Goal: Task Accomplishment & Management: Complete application form

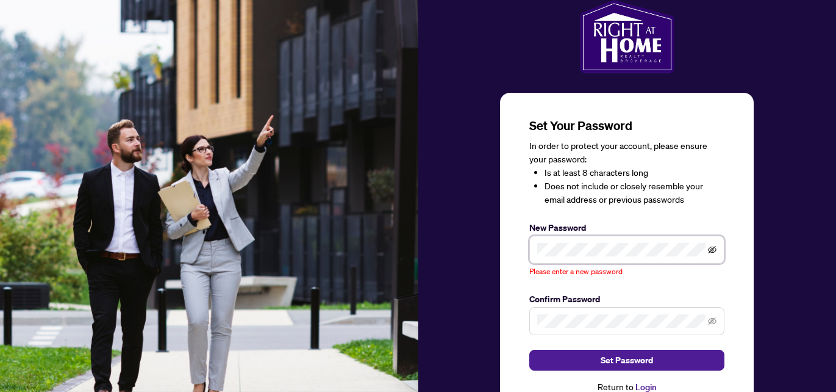
click at [713, 248] on icon "eye-invisible" at bounding box center [712, 249] width 9 height 7
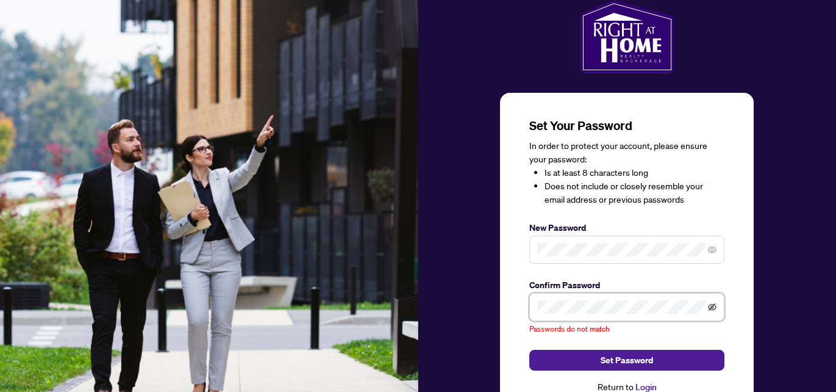
click at [714, 307] on icon "eye-invisible" at bounding box center [713, 307] width 2 height 2
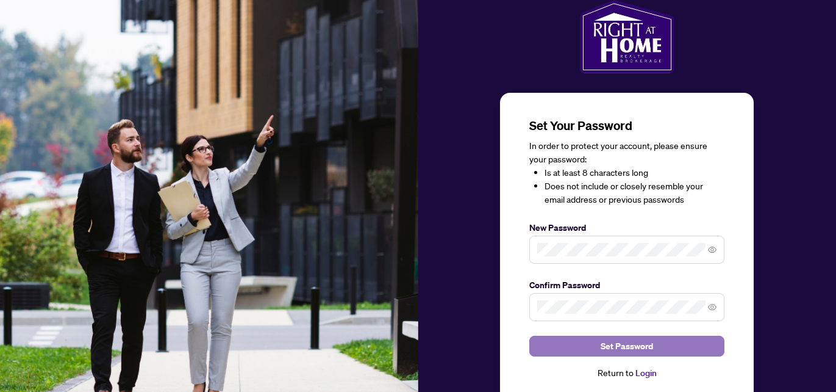
click at [622, 349] on span "Set Password" at bounding box center [627, 346] width 52 height 20
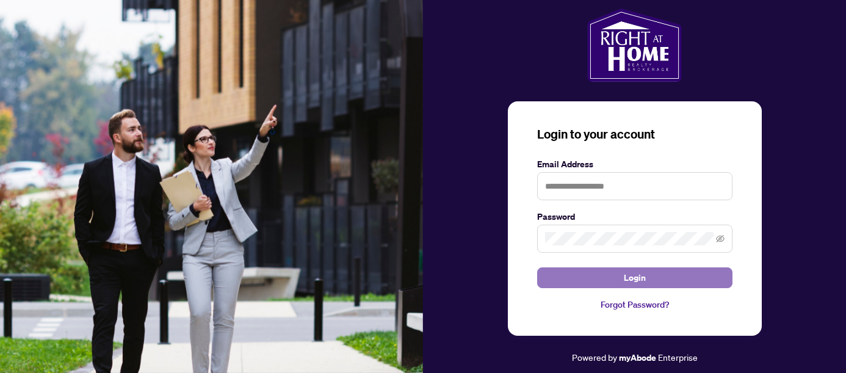
click at [592, 284] on button "Login" at bounding box center [634, 277] width 195 height 21
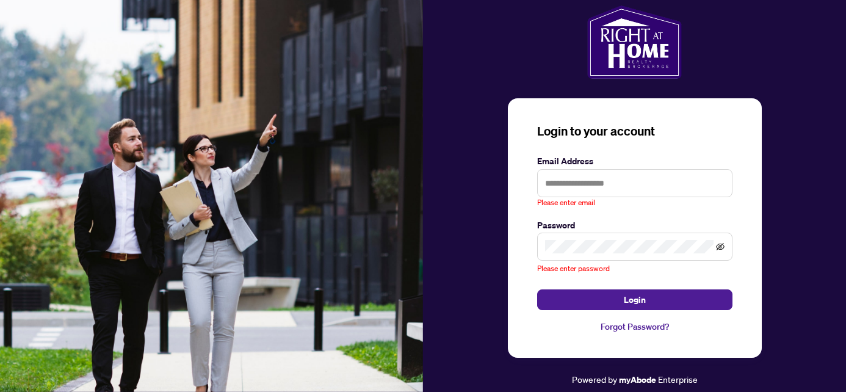
click at [716, 249] on icon "eye-invisible" at bounding box center [720, 246] width 9 height 9
click at [560, 182] on input "text" at bounding box center [634, 183] width 195 height 28
type input "**********"
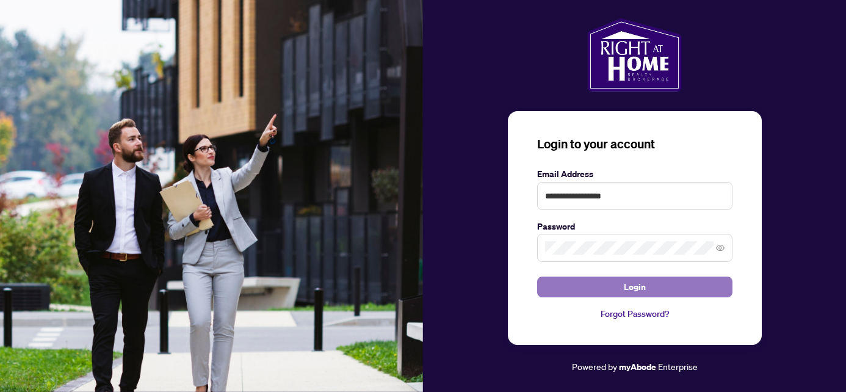
click at [639, 290] on span "Login" at bounding box center [635, 287] width 22 height 20
click at [640, 290] on span "Login" at bounding box center [635, 287] width 22 height 20
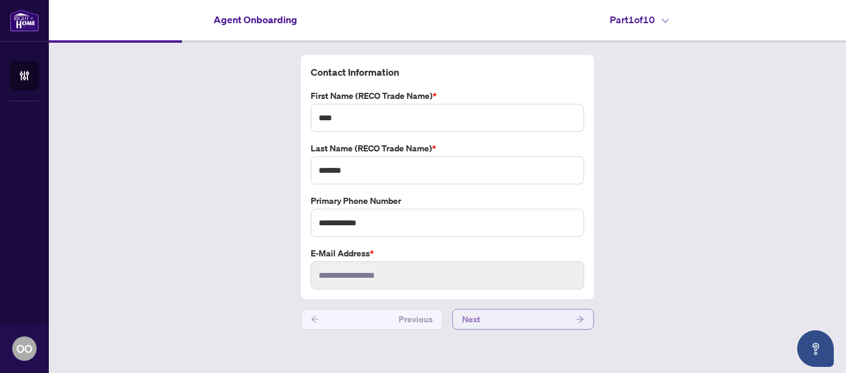
click at [581, 322] on icon "arrow-right" at bounding box center [579, 319] width 9 height 9
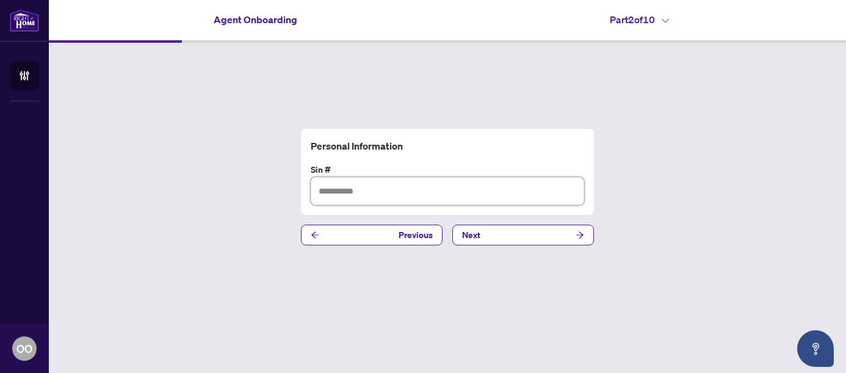
click at [331, 190] on input "text" at bounding box center [447, 191] width 273 height 28
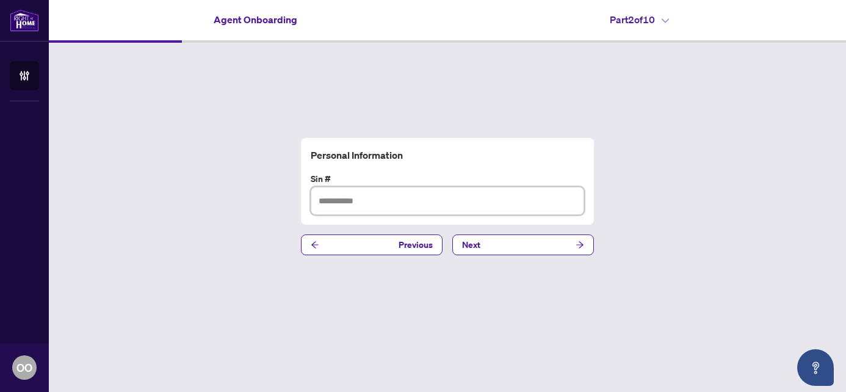
click at [334, 196] on input "text" at bounding box center [447, 201] width 273 height 28
type input "*********"
click at [578, 243] on icon "arrow-right" at bounding box center [579, 244] width 9 height 9
click at [329, 201] on input "text" at bounding box center [447, 201] width 273 height 28
type input "*"
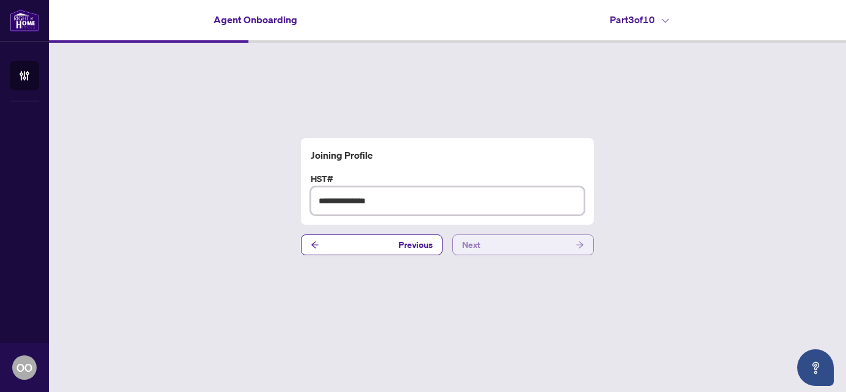
type input "**********"
click at [567, 246] on button "Next" at bounding box center [523, 244] width 142 height 21
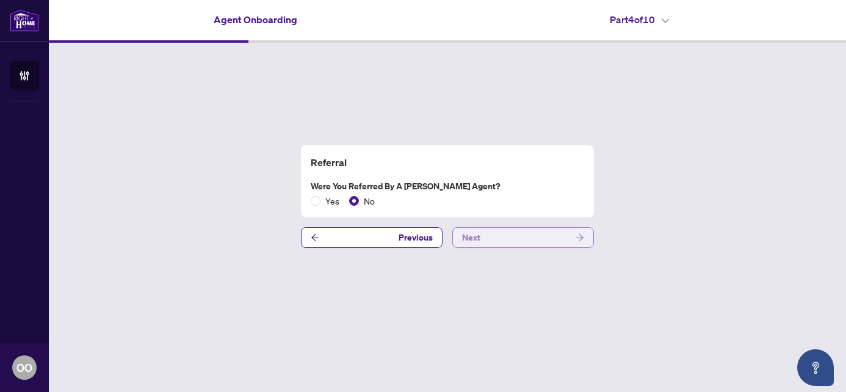
click at [580, 239] on icon "arrow-right" at bounding box center [579, 237] width 7 height 7
click at [583, 240] on icon "arrow-right" at bounding box center [579, 237] width 9 height 9
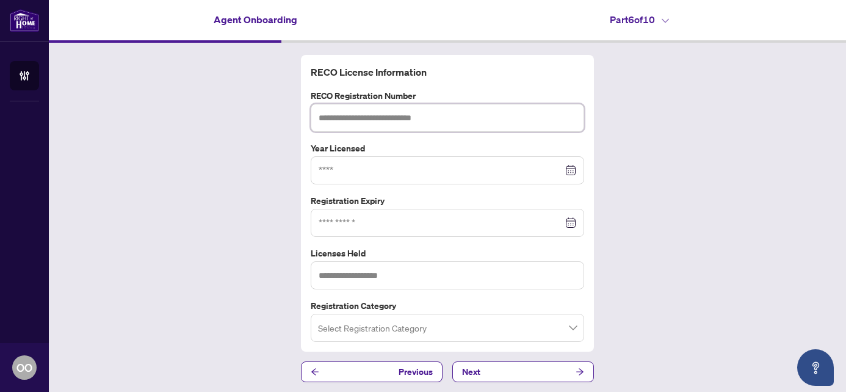
click at [320, 116] on input "text" at bounding box center [447, 118] width 273 height 28
type input "*******"
click at [334, 168] on input at bounding box center [440, 170] width 244 height 13
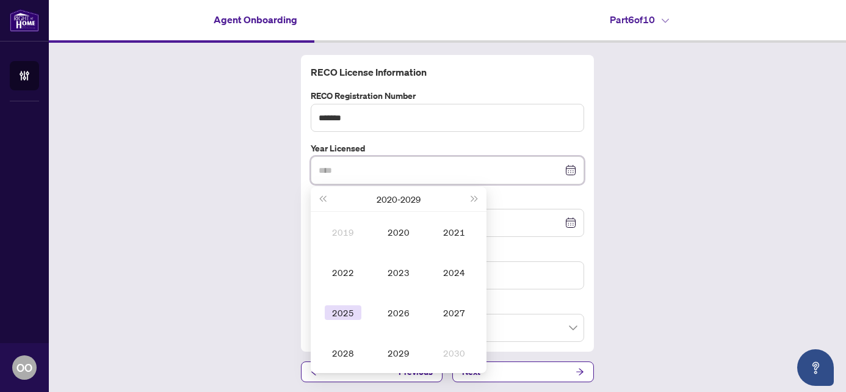
type input "****"
click at [338, 315] on div "2025" at bounding box center [343, 312] width 37 height 15
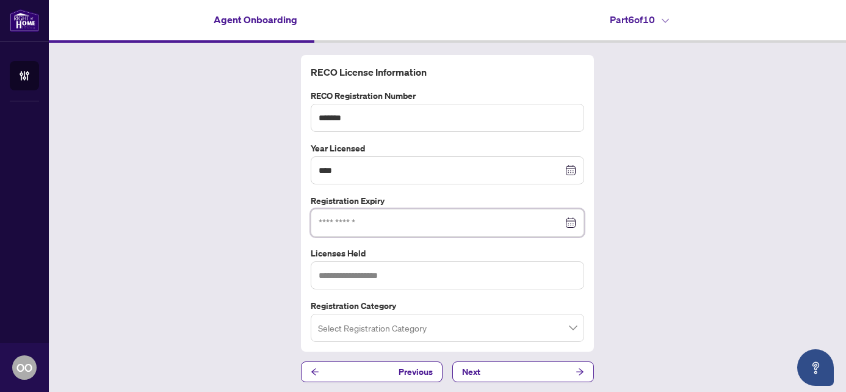
click at [527, 225] on input at bounding box center [440, 222] width 244 height 13
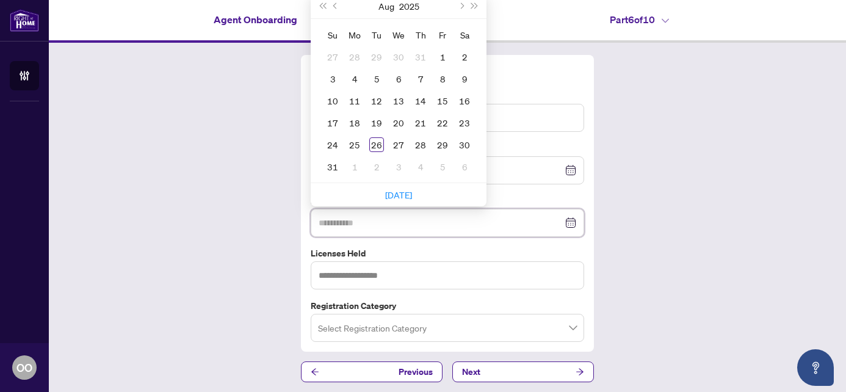
type input "**********"
click at [458, 5] on span "Next month (PageDown)" at bounding box center [461, 6] width 6 height 6
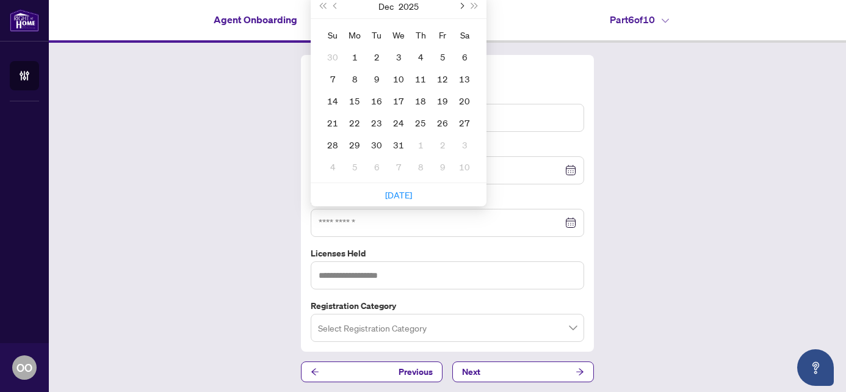
click at [458, 5] on span "Next month (PageDown)" at bounding box center [461, 6] width 6 height 6
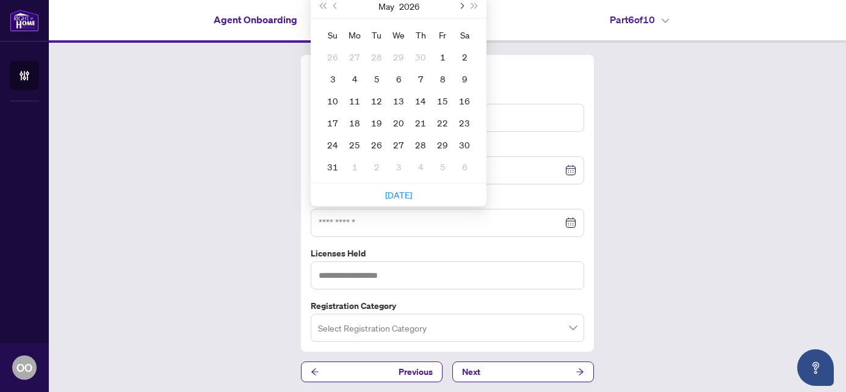
click at [458, 5] on span "Next month (PageDown)" at bounding box center [461, 6] width 6 height 6
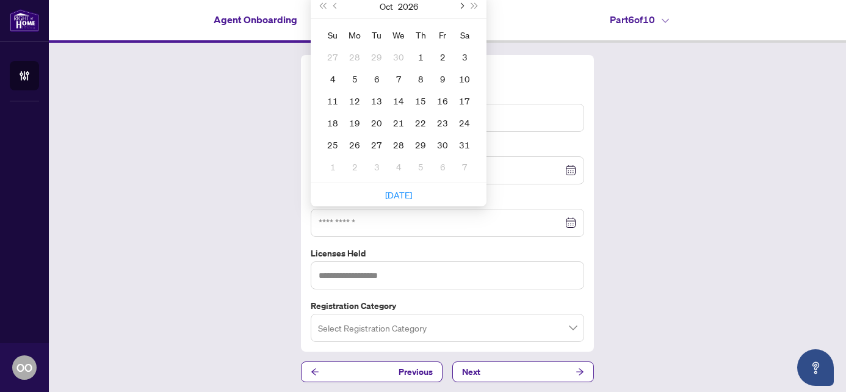
click at [458, 5] on span "Next month (PageDown)" at bounding box center [461, 6] width 6 height 6
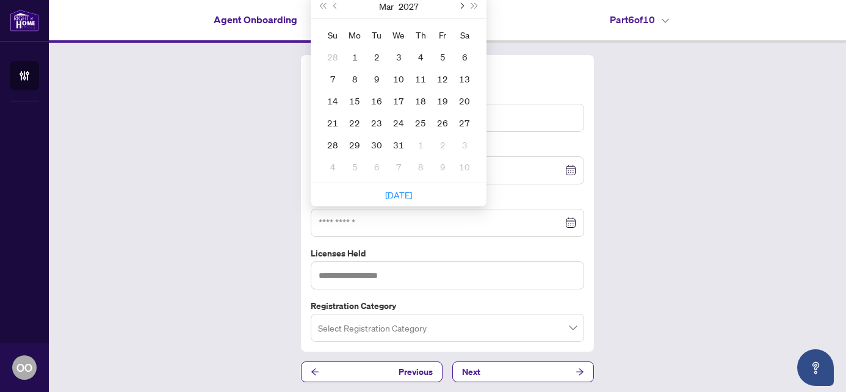
click at [458, 6] on span "Next month (PageDown)" at bounding box center [461, 6] width 6 height 6
type input "**********"
click at [439, 98] on div "18" at bounding box center [442, 100] width 15 height 15
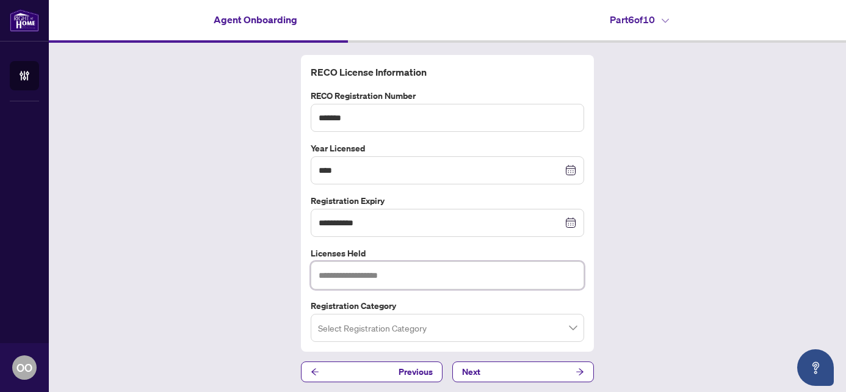
click at [410, 274] on input "text" at bounding box center [447, 275] width 273 height 28
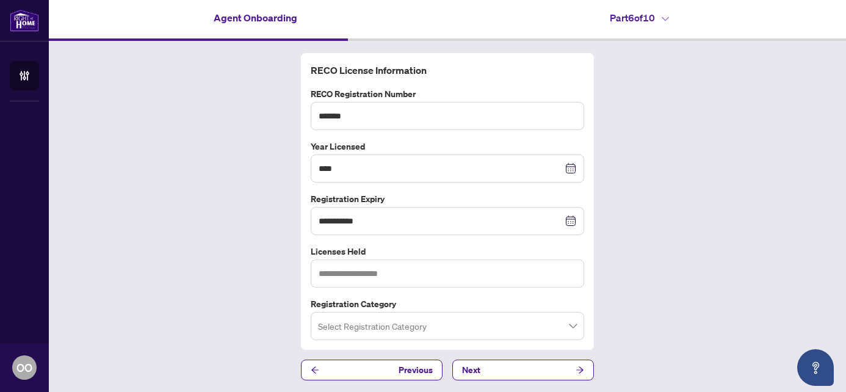
click at [364, 326] on input "search" at bounding box center [442, 327] width 248 height 27
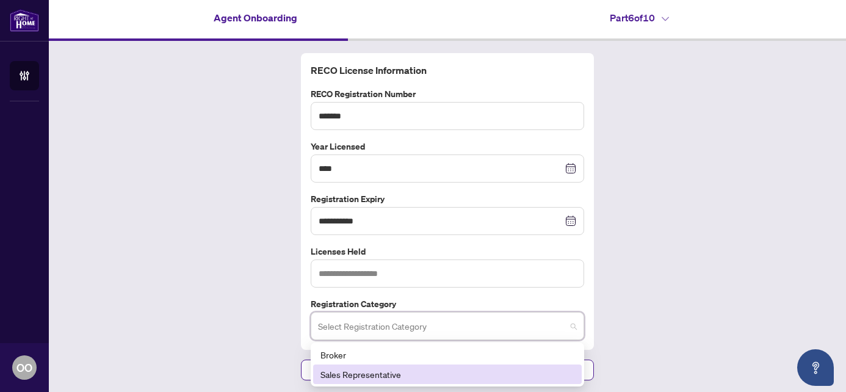
click at [334, 375] on div "Sales Representative" at bounding box center [447, 373] width 254 height 13
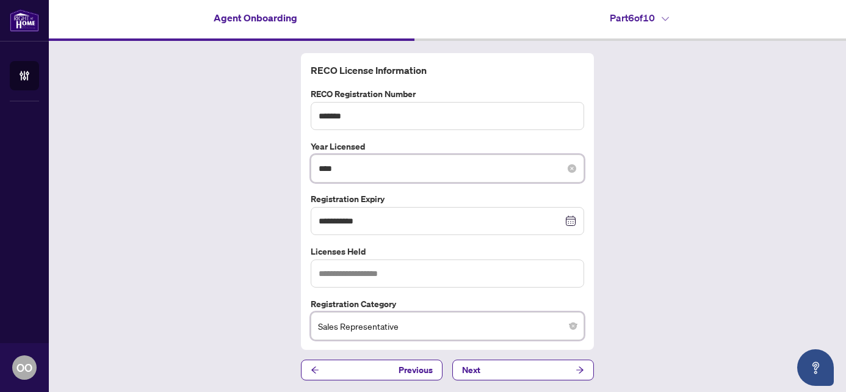
click at [337, 169] on input "****" at bounding box center [440, 168] width 244 height 13
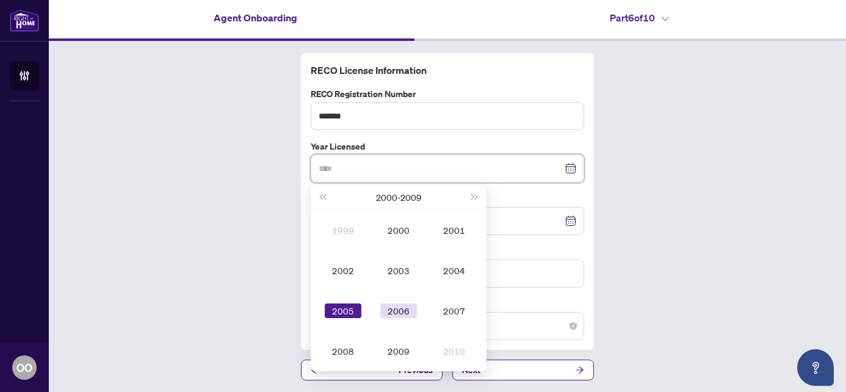
type input "****"
click at [398, 309] on div "2006" at bounding box center [398, 310] width 37 height 15
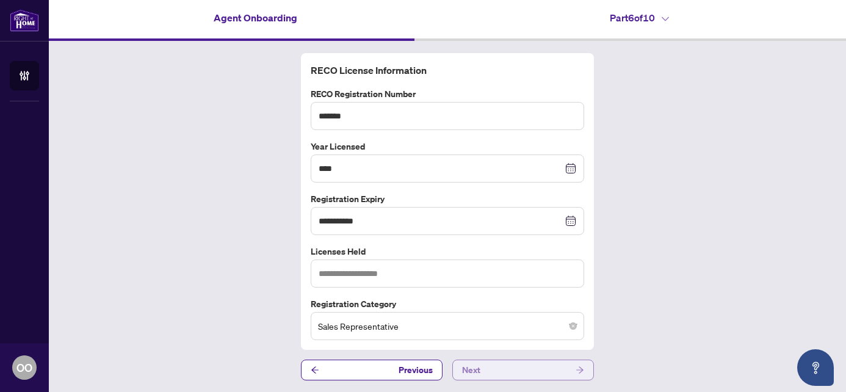
click at [567, 373] on button "Next" at bounding box center [523, 369] width 142 height 21
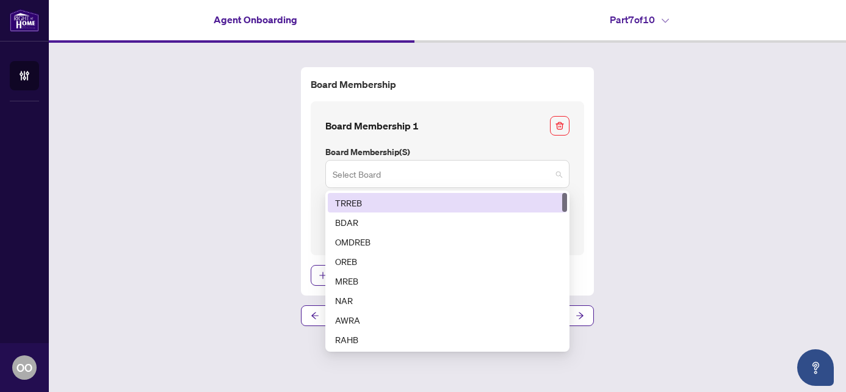
click at [557, 179] on span at bounding box center [447, 173] width 229 height 23
click at [361, 201] on div "TRREB" at bounding box center [447, 202] width 225 height 13
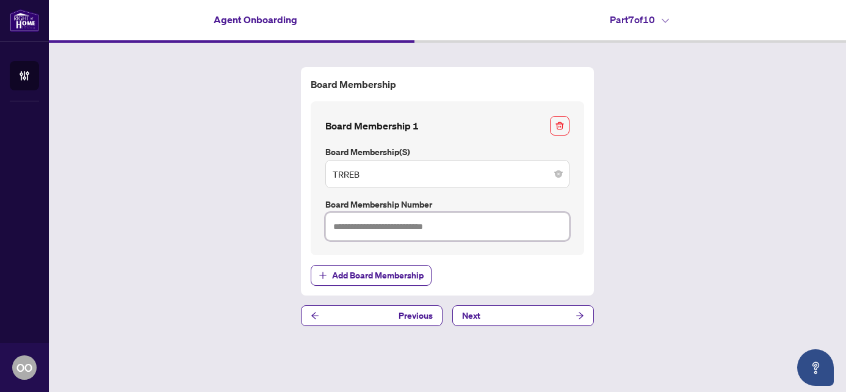
click at [376, 225] on input "text" at bounding box center [447, 226] width 244 height 28
type input "*******"
click at [583, 318] on icon "arrow-right" at bounding box center [579, 315] width 9 height 9
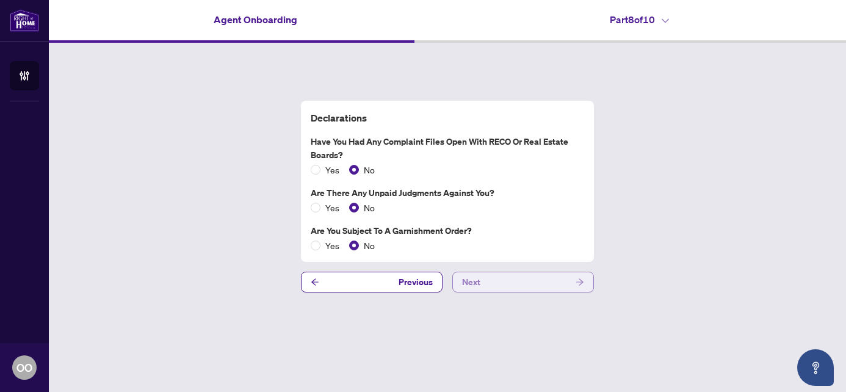
click at [578, 283] on icon "arrow-right" at bounding box center [579, 282] width 9 height 9
click at [583, 281] on icon "arrow-right" at bounding box center [579, 282] width 9 height 9
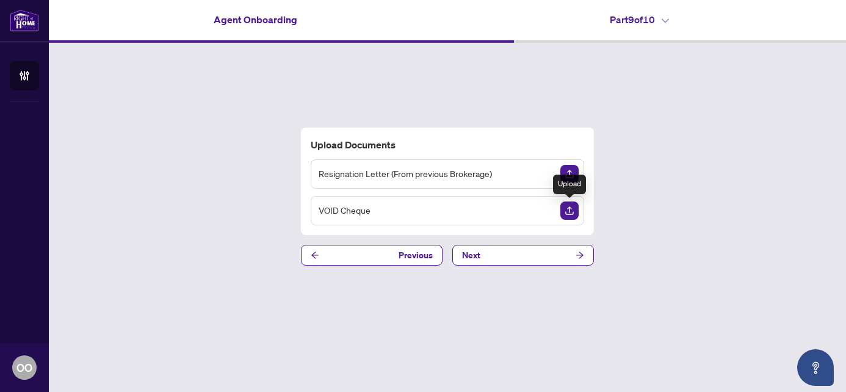
click at [566, 210] on img "Upload Document" at bounding box center [569, 210] width 18 height 18
click at [362, 206] on span "VOID Cheque" at bounding box center [344, 210] width 52 height 14
click at [329, 208] on span "VOID Cheque" at bounding box center [344, 210] width 52 height 14
click at [348, 207] on span "VOID Cheque" at bounding box center [344, 210] width 52 height 14
click at [326, 211] on span "VOID Cheque" at bounding box center [344, 210] width 52 height 14
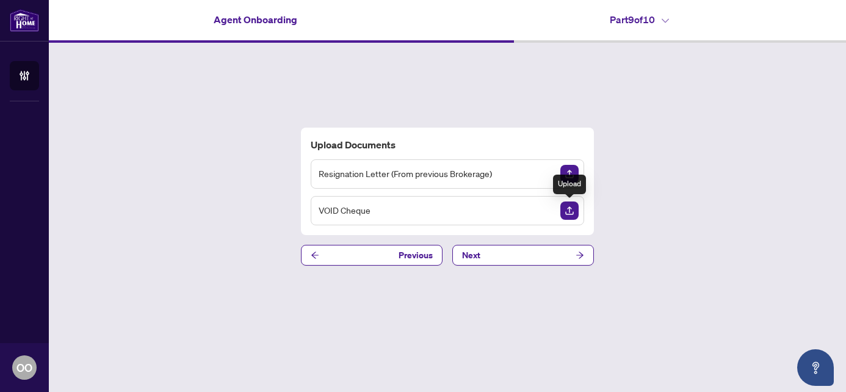
click at [566, 213] on img "Upload Document" at bounding box center [569, 210] width 18 height 18
click at [340, 217] on span "VOID Cheque" at bounding box center [344, 210] width 52 height 14
click at [566, 209] on img "Upload Document" at bounding box center [569, 210] width 18 height 18
click at [337, 206] on span "VOID Cheque" at bounding box center [344, 210] width 52 height 14
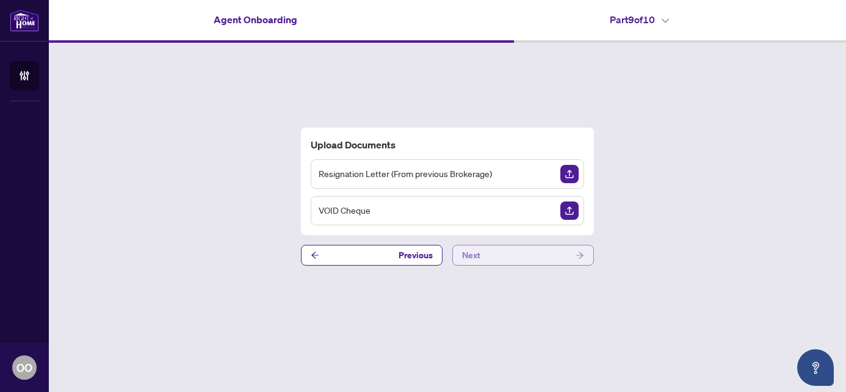
click at [582, 258] on icon "arrow-right" at bounding box center [579, 255] width 9 height 9
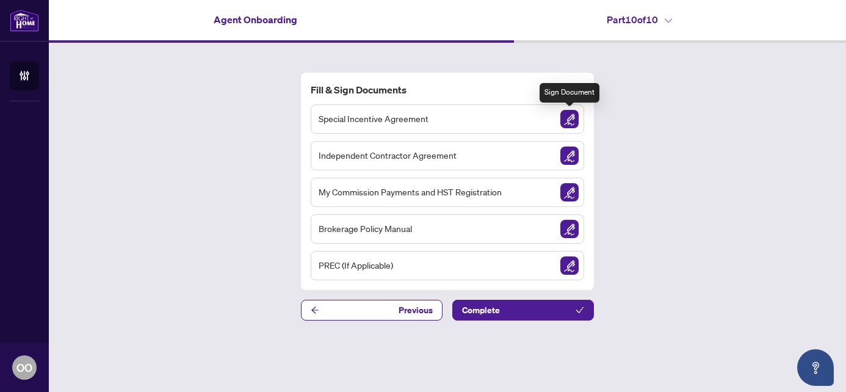
click at [569, 120] on img "Sign Document" at bounding box center [569, 119] width 18 height 18
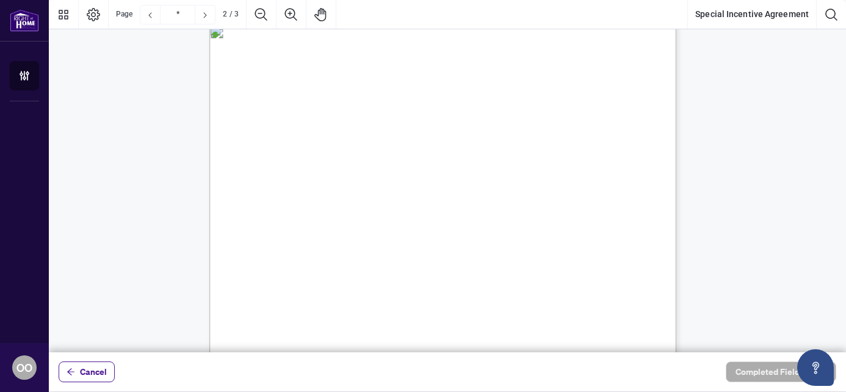
scroll to position [350, 0]
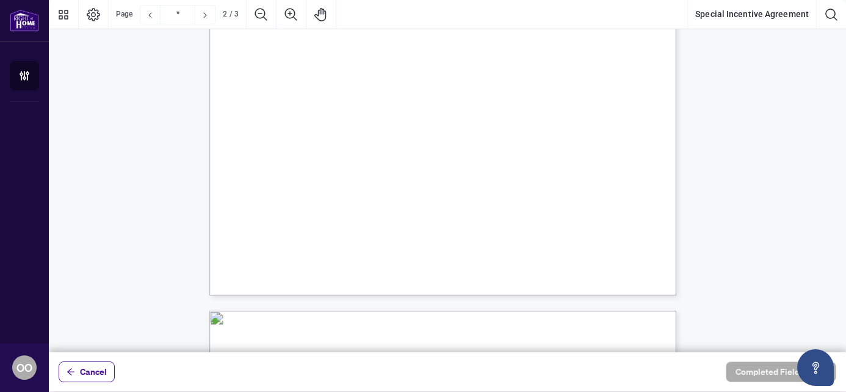
type input "*"
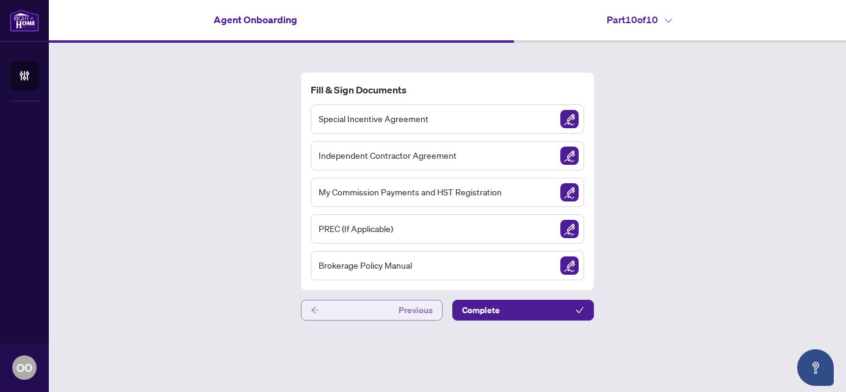
click at [316, 309] on icon "arrow-left" at bounding box center [315, 310] width 9 height 9
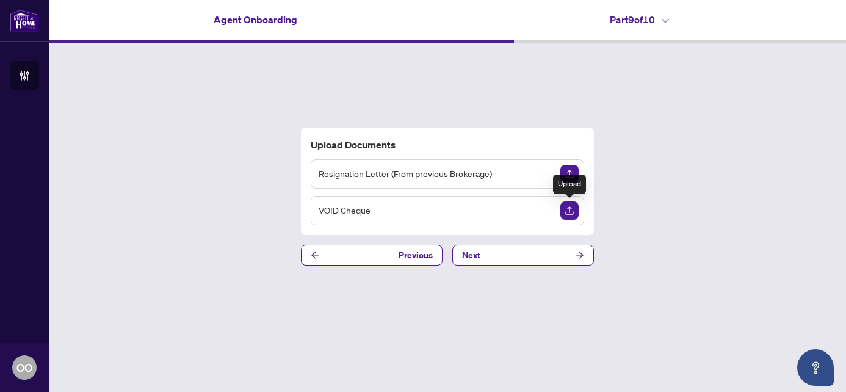
click at [568, 210] on img "Upload Document" at bounding box center [569, 210] width 18 height 18
click at [570, 207] on img "Upload Document" at bounding box center [569, 210] width 18 height 18
click at [579, 256] on icon "arrow-right" at bounding box center [579, 255] width 9 height 9
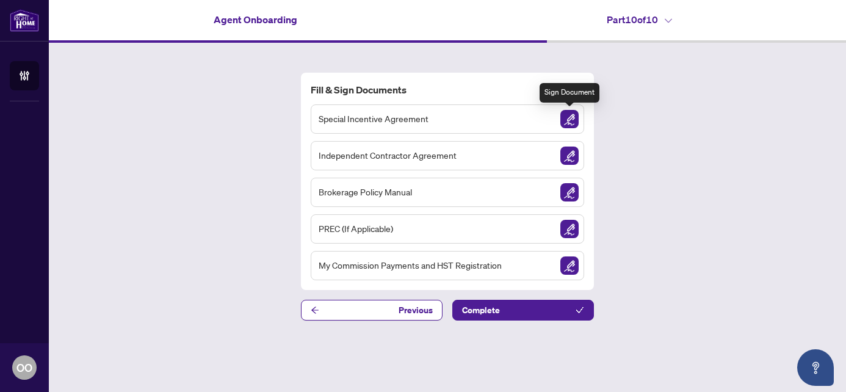
click at [566, 119] on img "Sign Document" at bounding box center [569, 119] width 18 height 18
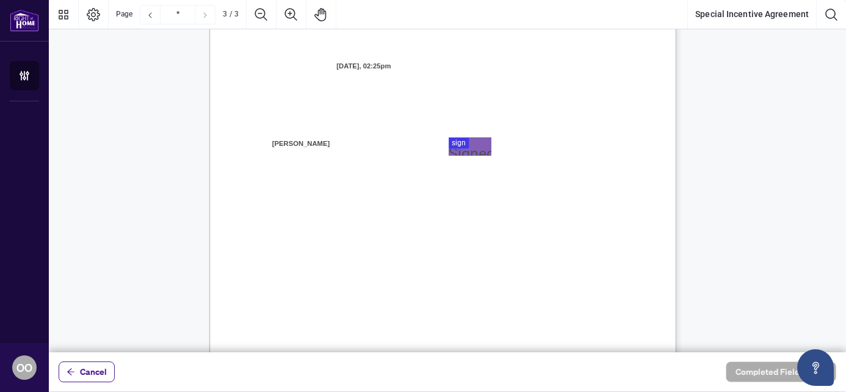
scroll to position [1337, 0]
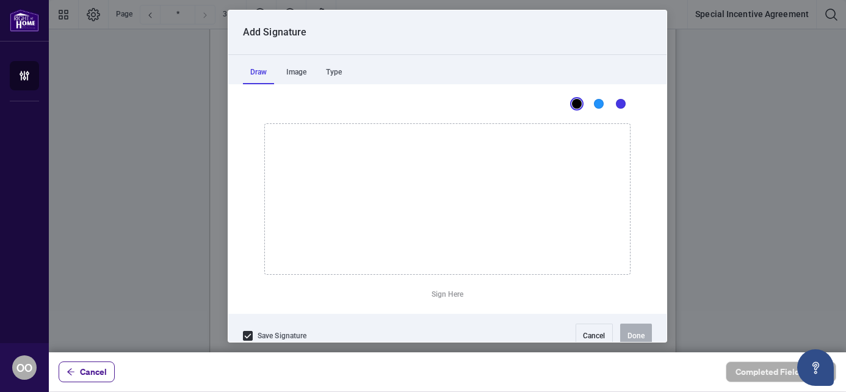
click at [463, 143] on div at bounding box center [447, 176] width 797 height 352
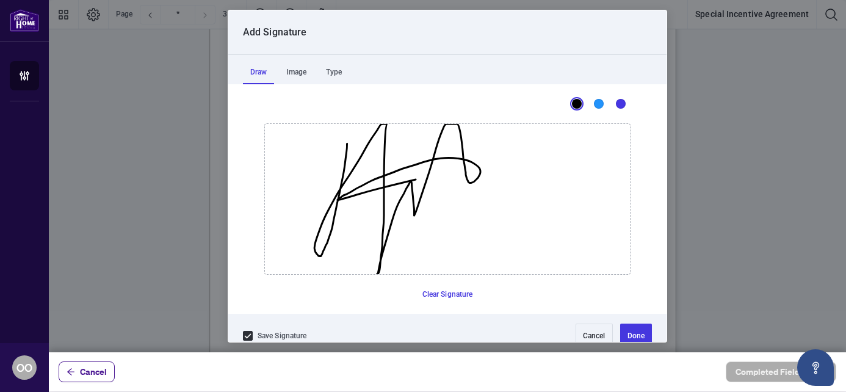
drag, startPoint x: 342, startPoint y: 143, endPoint x: 612, endPoint y: 137, distance: 269.7
click at [612, 137] on icon "Drawing canvas" at bounding box center [447, 199] width 365 height 150
click at [628, 331] on button "Done" at bounding box center [636, 335] width 32 height 24
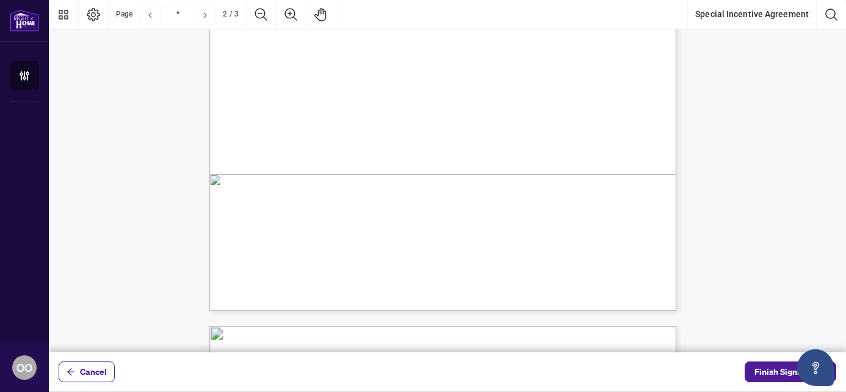
type input "*"
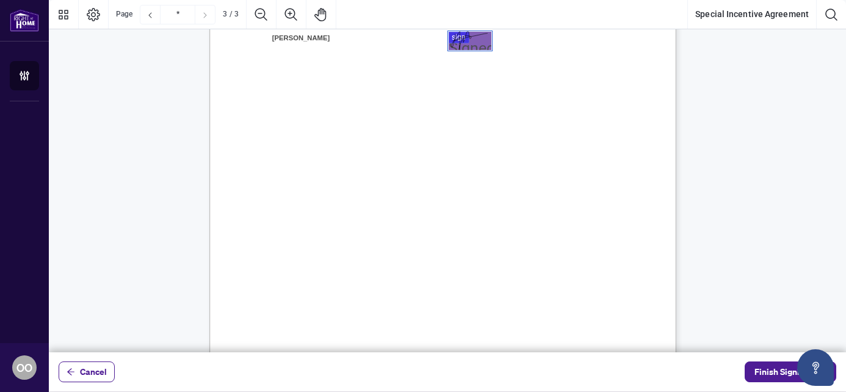
scroll to position [1544, 0]
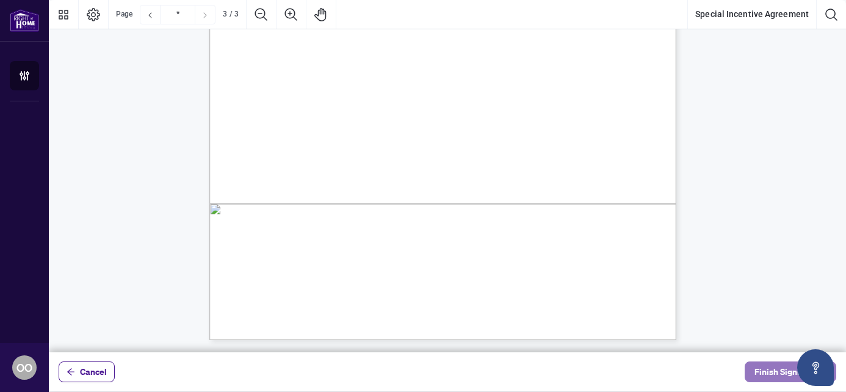
click at [770, 372] on span "Finish Signing" at bounding box center [781, 372] width 55 height 20
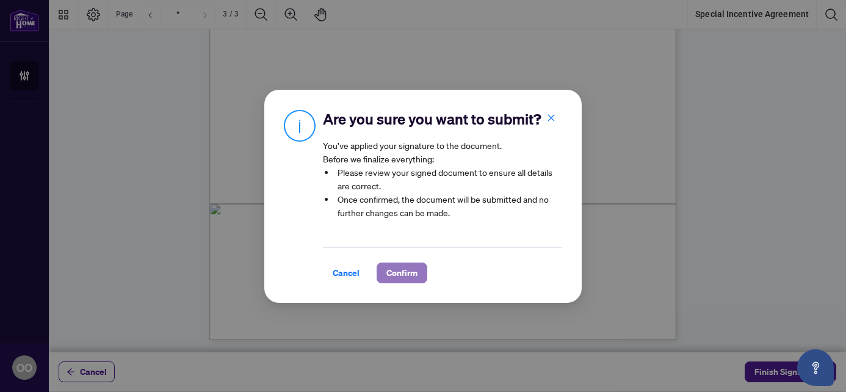
click at [405, 274] on span "Confirm" at bounding box center [401, 273] width 31 height 20
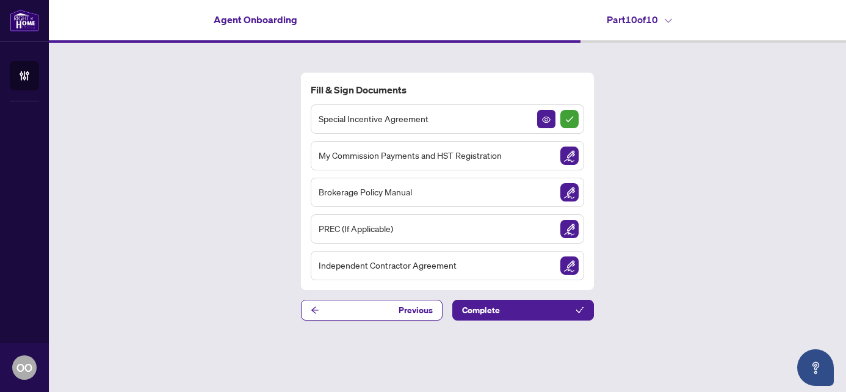
click at [498, 152] on span "My Commission Payments and HST Registration" at bounding box center [409, 155] width 183 height 14
click at [566, 157] on img "Sign Document" at bounding box center [569, 155] width 18 height 18
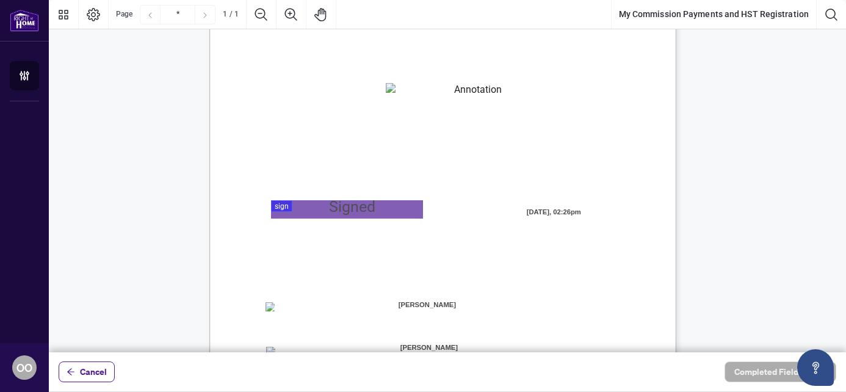
scroll to position [141, 0]
click at [417, 95] on textarea "01K2N82W0617PR3KA8X9DYAB9F" at bounding box center [473, 90] width 175 height 18
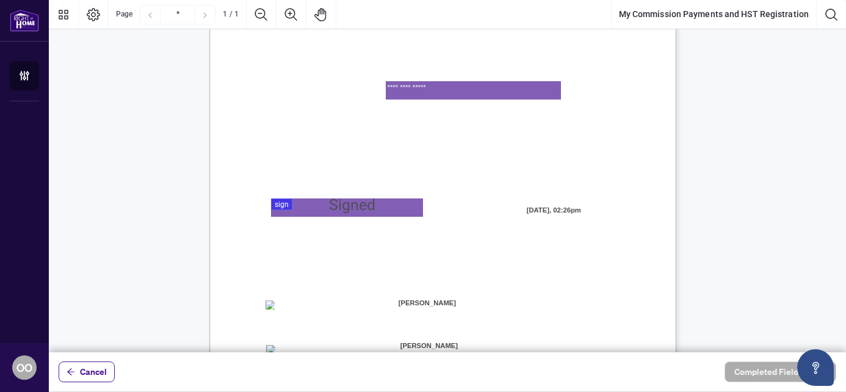
type textarea "**********"
click at [336, 207] on div at bounding box center [447, 176] width 797 height 352
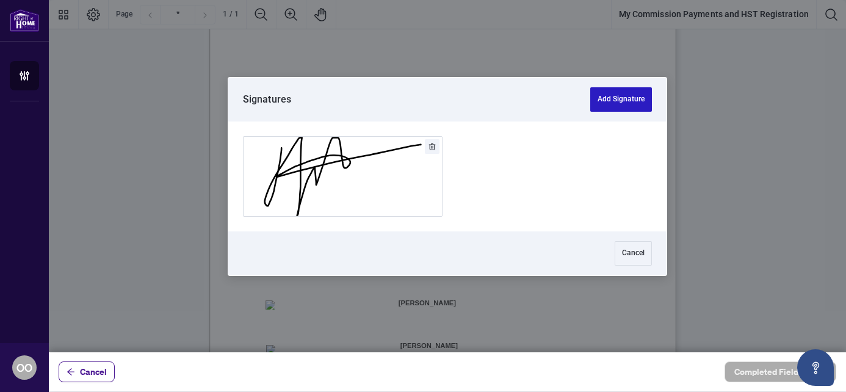
click at [621, 96] on button "Add Signature" at bounding box center [621, 99] width 62 height 24
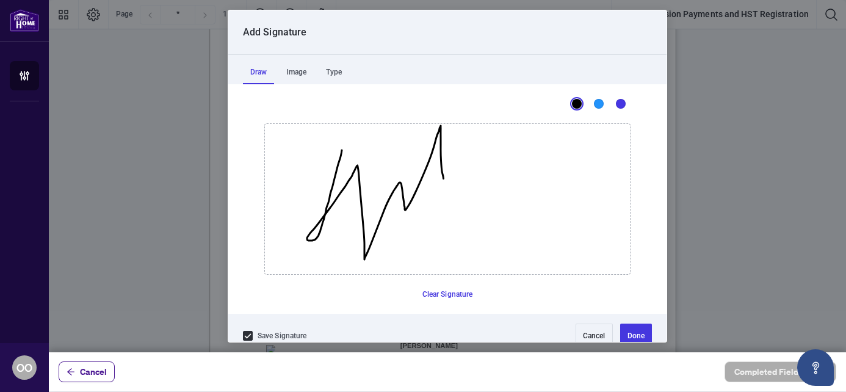
drag, startPoint x: 337, startPoint y: 150, endPoint x: 464, endPoint y: 176, distance: 130.1
click at [464, 176] on icon "Drawing canvas" at bounding box center [447, 199] width 365 height 150
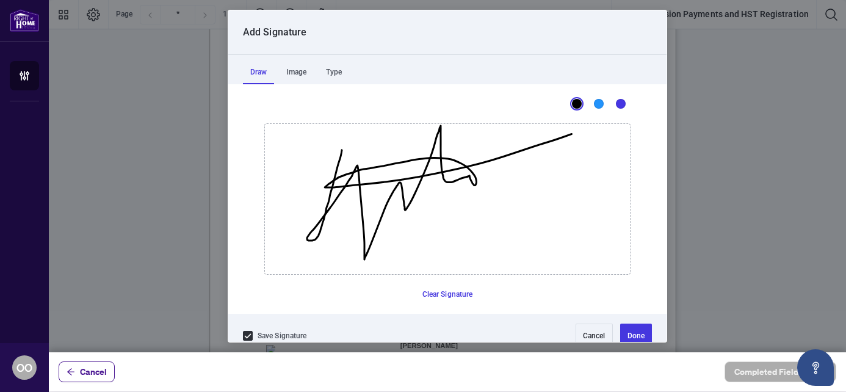
drag, startPoint x: 464, startPoint y: 176, endPoint x: 611, endPoint y: 121, distance: 156.7
click at [620, 332] on button "Done" at bounding box center [636, 335] width 32 height 24
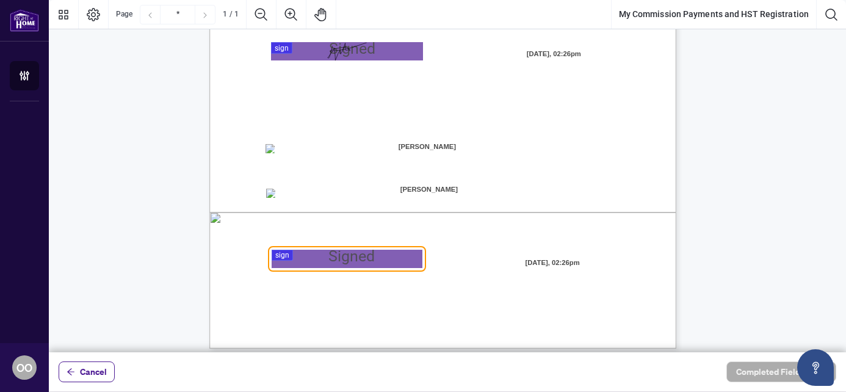
scroll to position [306, 0]
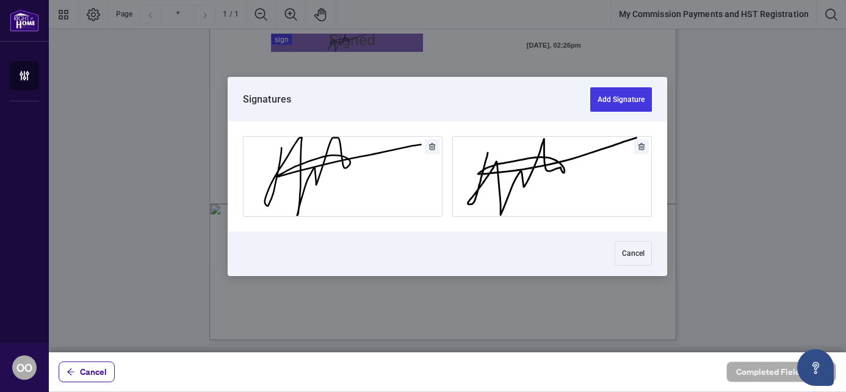
click at [347, 251] on div at bounding box center [447, 176] width 797 height 352
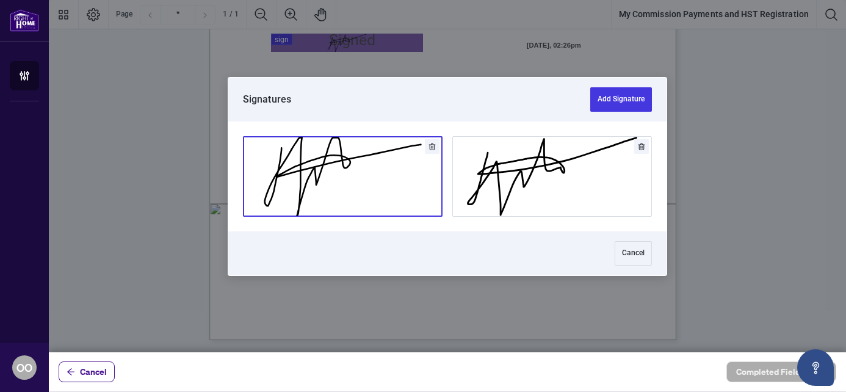
click at [365, 173] on button "Add Signature" at bounding box center [342, 176] width 198 height 79
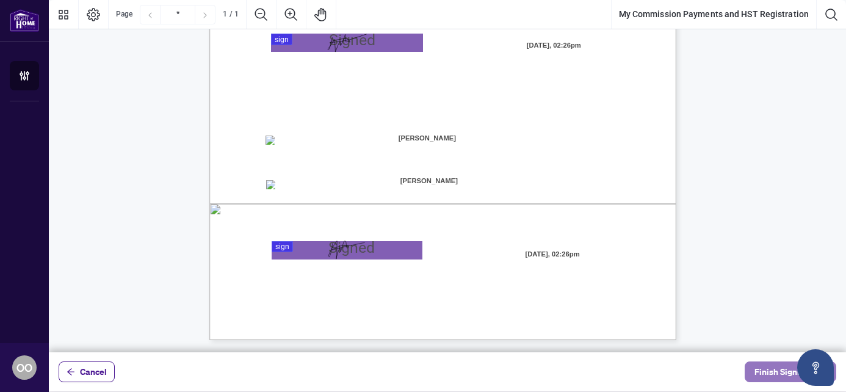
click at [774, 373] on span "Finish Signing" at bounding box center [781, 372] width 55 height 20
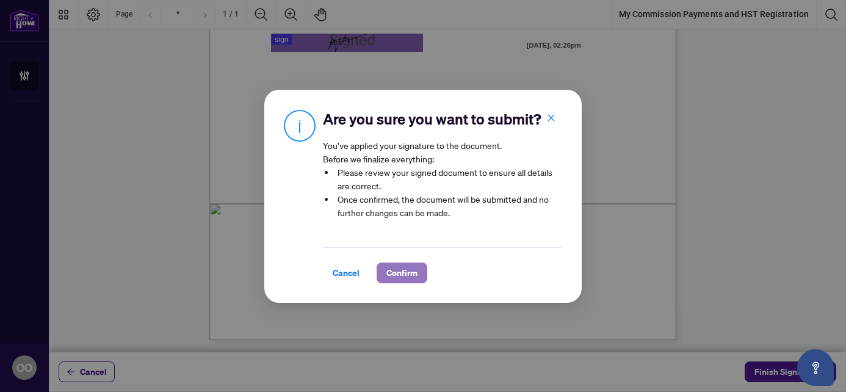
click at [400, 270] on span "Confirm" at bounding box center [401, 273] width 31 height 20
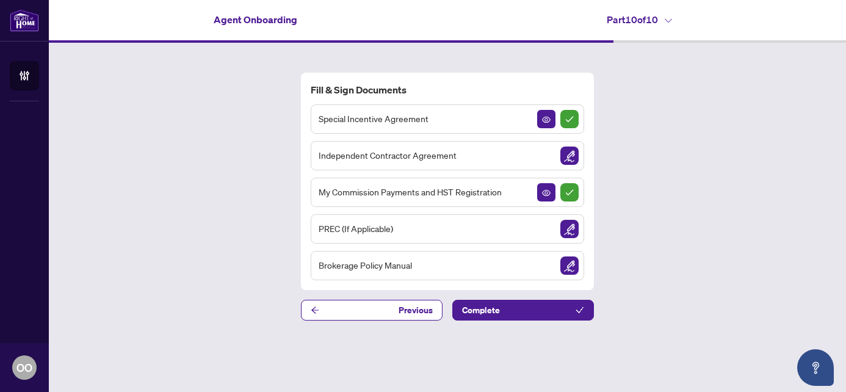
click at [439, 236] on div "PREC (If Applicable)" at bounding box center [447, 228] width 273 height 29
click at [572, 228] on img "Sign Document" at bounding box center [569, 229] width 18 height 18
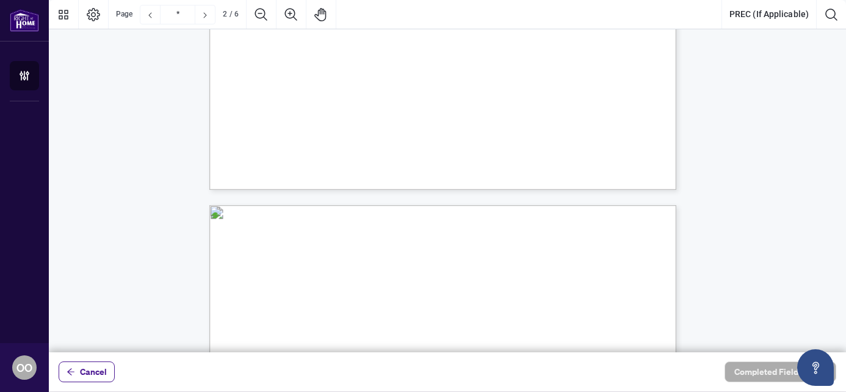
type input "*"
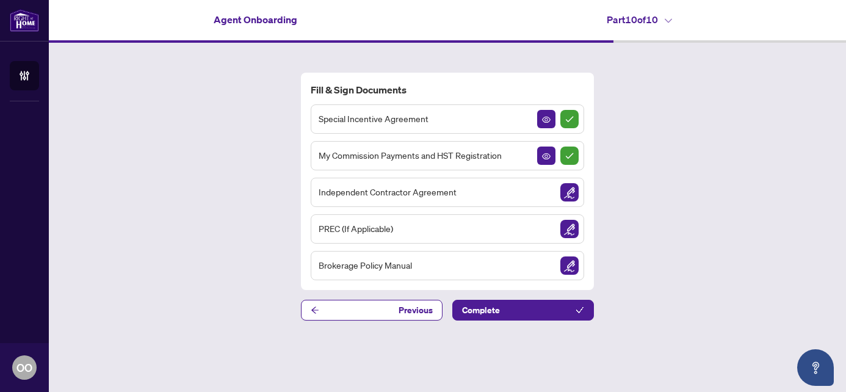
click at [459, 262] on div "Brokerage Policy Manual" at bounding box center [447, 265] width 273 height 29
click at [570, 267] on img "Sign Document" at bounding box center [569, 265] width 18 height 18
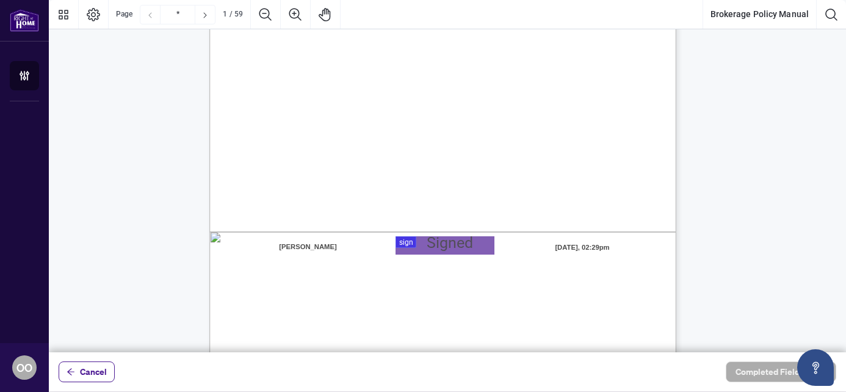
scroll to position [282, 0]
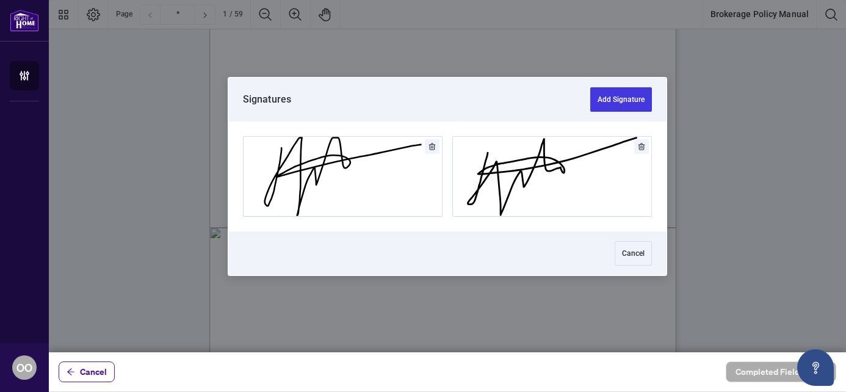
click at [455, 240] on div at bounding box center [447, 176] width 797 height 352
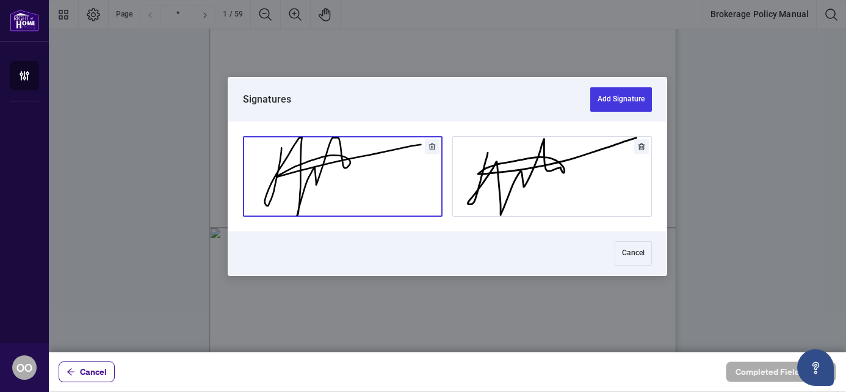
click at [354, 171] on button "Add Signature" at bounding box center [342, 176] width 198 height 79
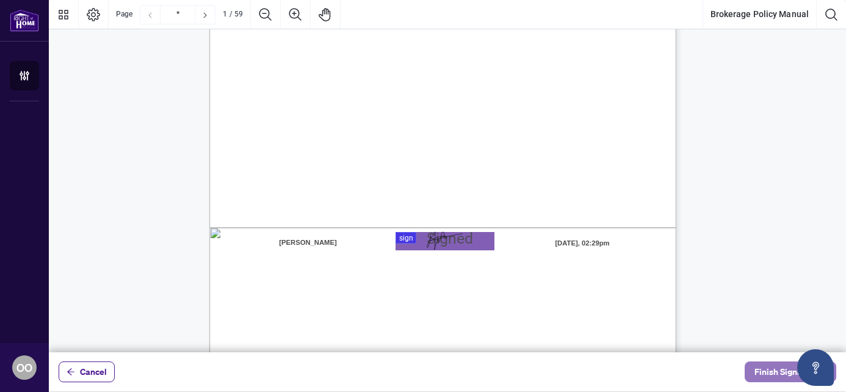
click at [772, 373] on span "Finish Signing" at bounding box center [781, 372] width 55 height 20
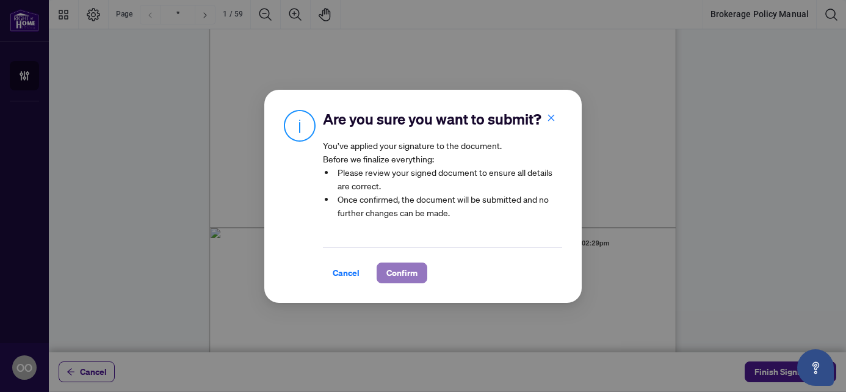
click at [409, 273] on span "Confirm" at bounding box center [401, 273] width 31 height 20
